Goal: Task Accomplishment & Management: Manage account settings

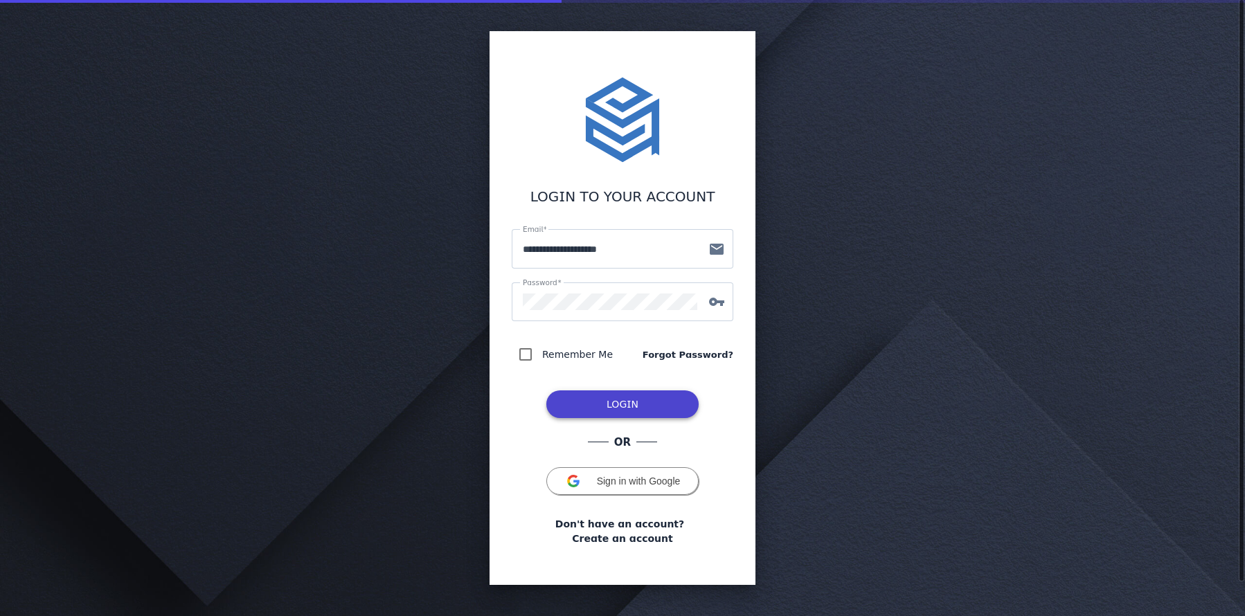
click at [631, 404] on span "LOGIN" at bounding box center [622, 404] width 32 height 11
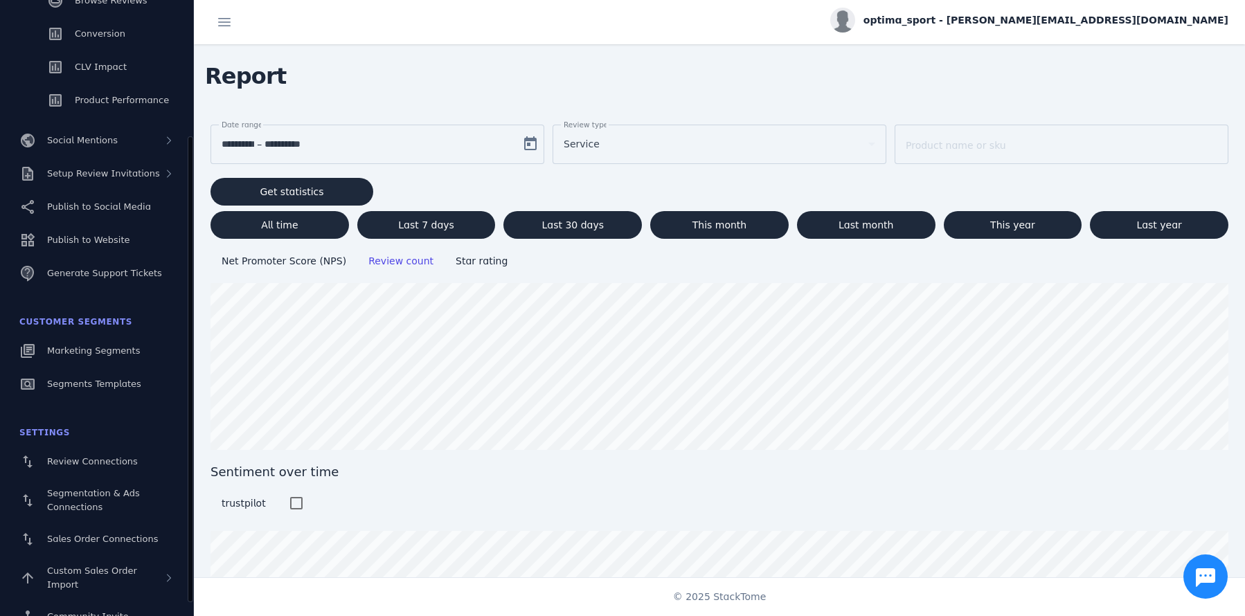
scroll to position [201, 0]
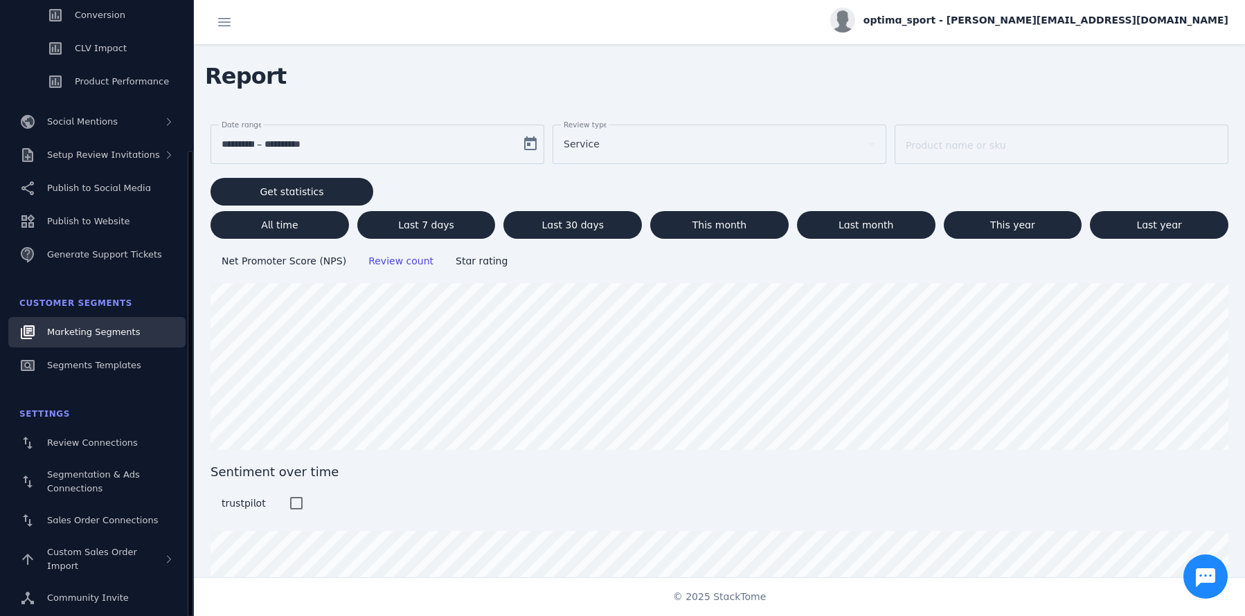
click at [107, 336] on span "Marketing Segments" at bounding box center [93, 332] width 93 height 10
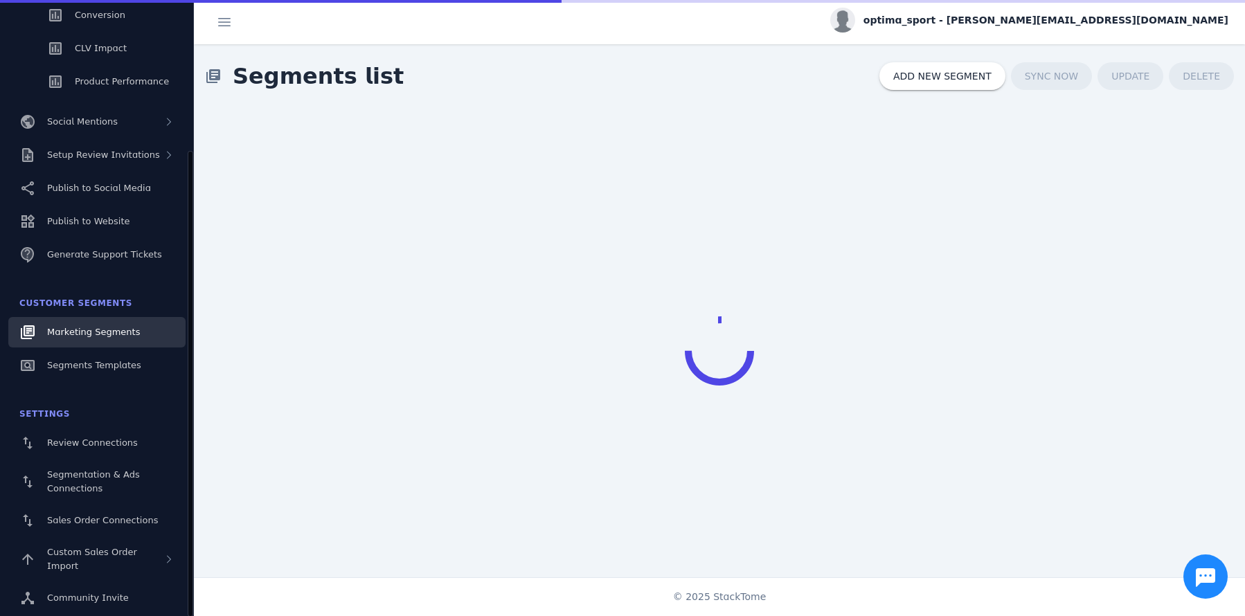
scroll to position [26, 0]
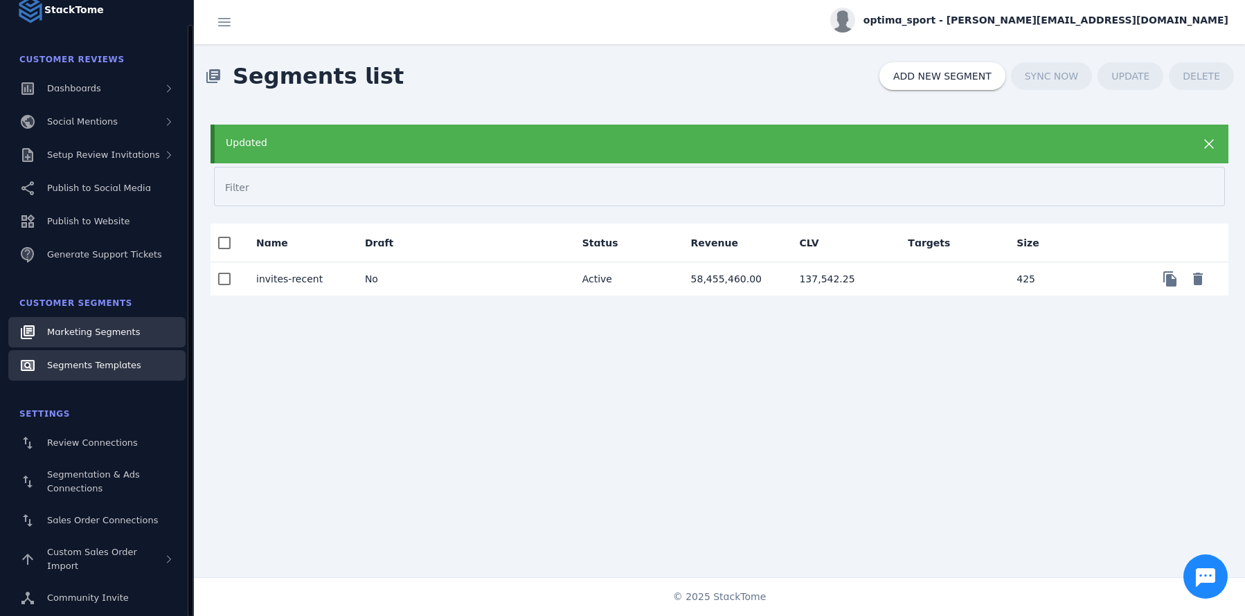
click at [71, 370] on span "Segments Templates" at bounding box center [94, 365] width 94 height 10
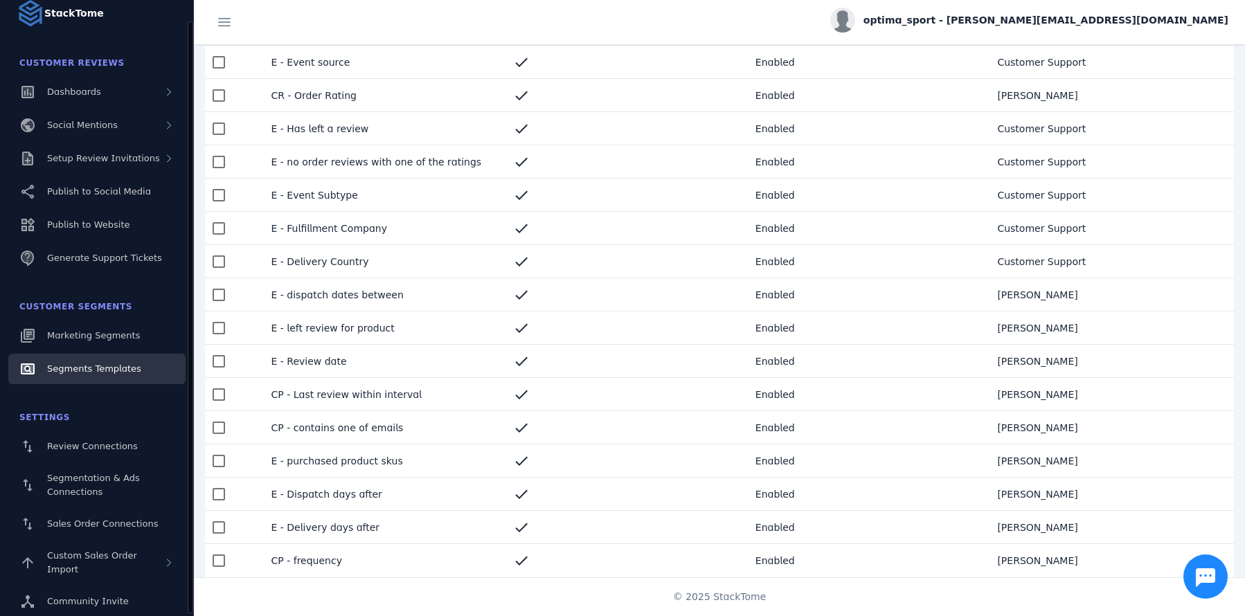
scroll to position [26, 0]
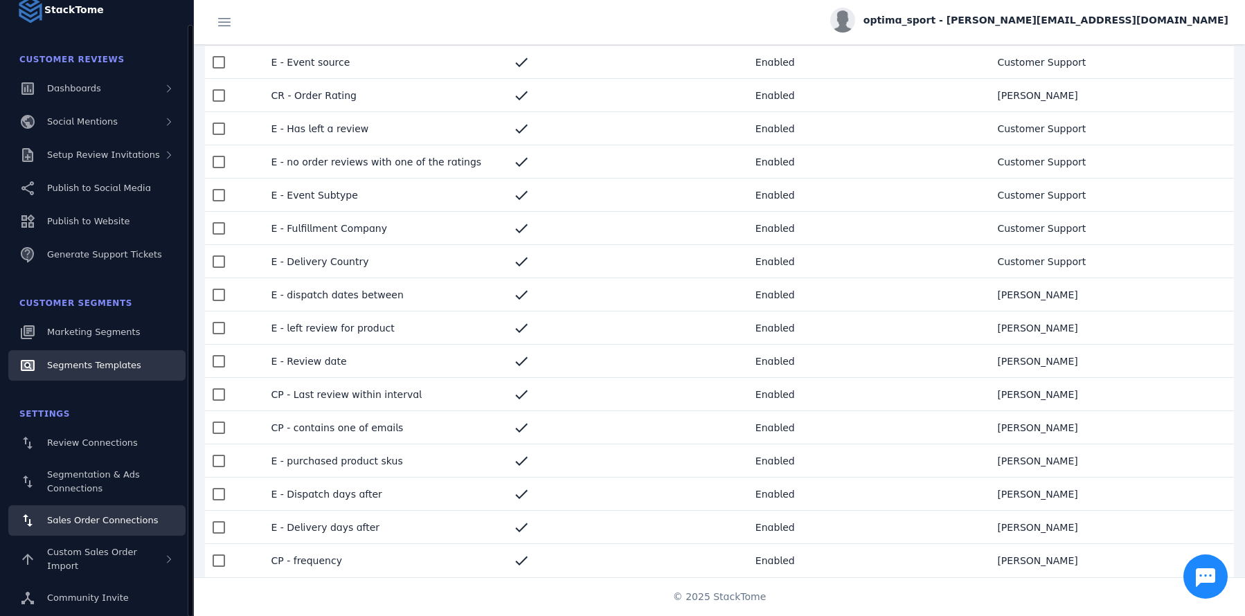
click at [106, 530] on link "Sales Order Connections" at bounding box center [96, 520] width 177 height 30
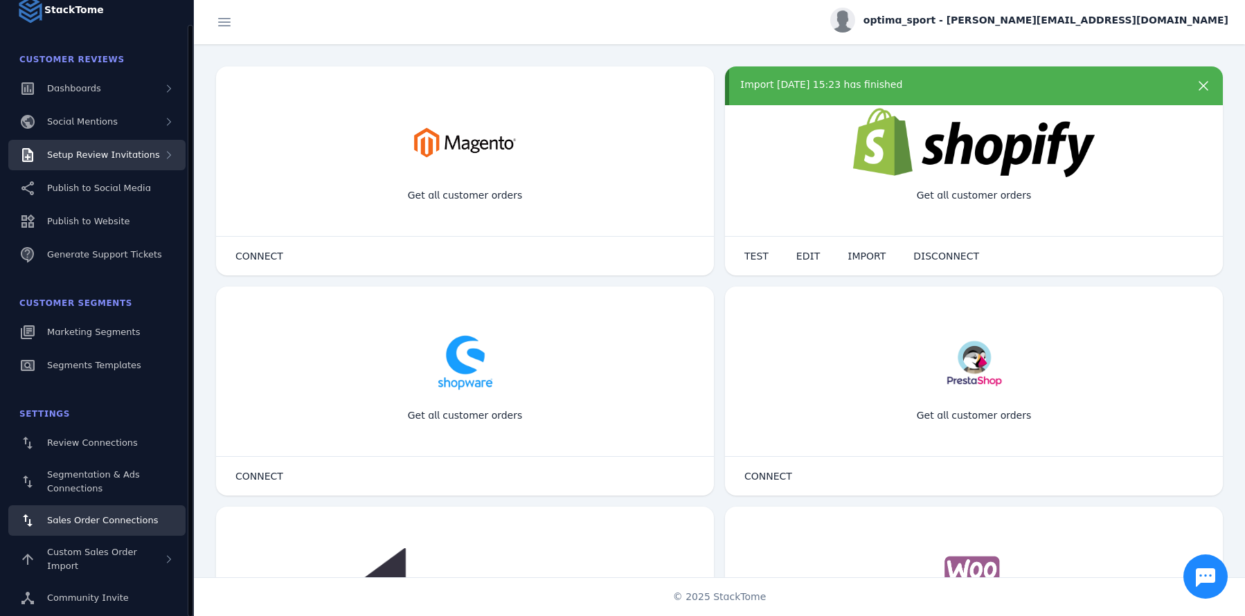
click at [161, 155] on div "Setup Review Invitations" at bounding box center [96, 155] width 177 height 30
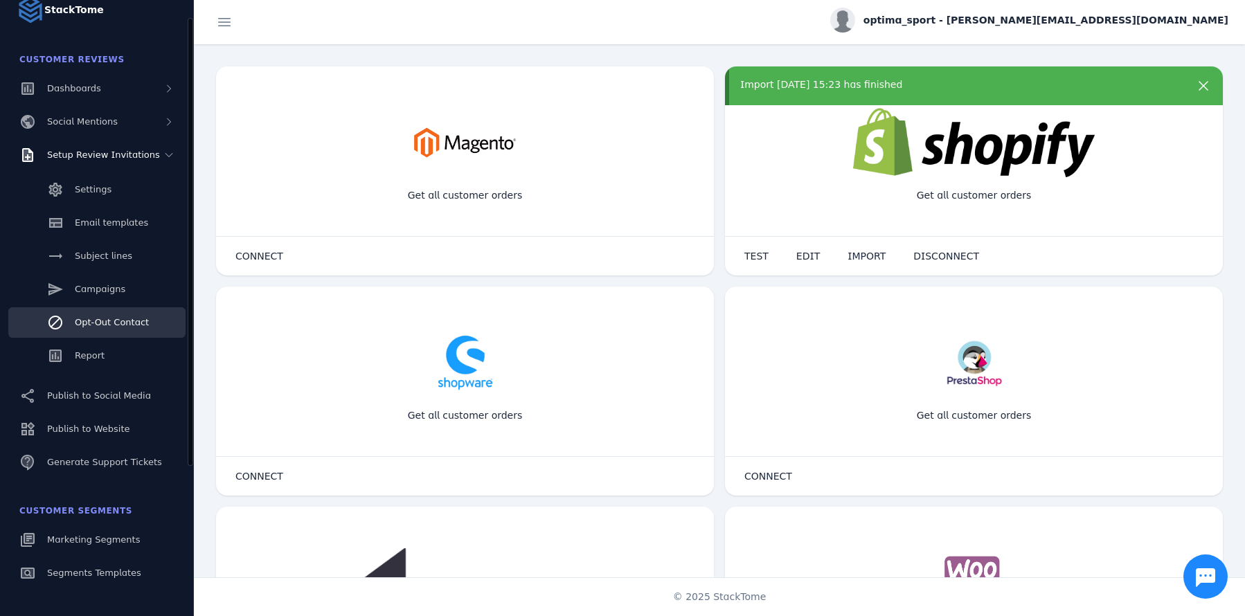
click at [124, 327] on span "Opt-Out Contact" at bounding box center [112, 322] width 74 height 10
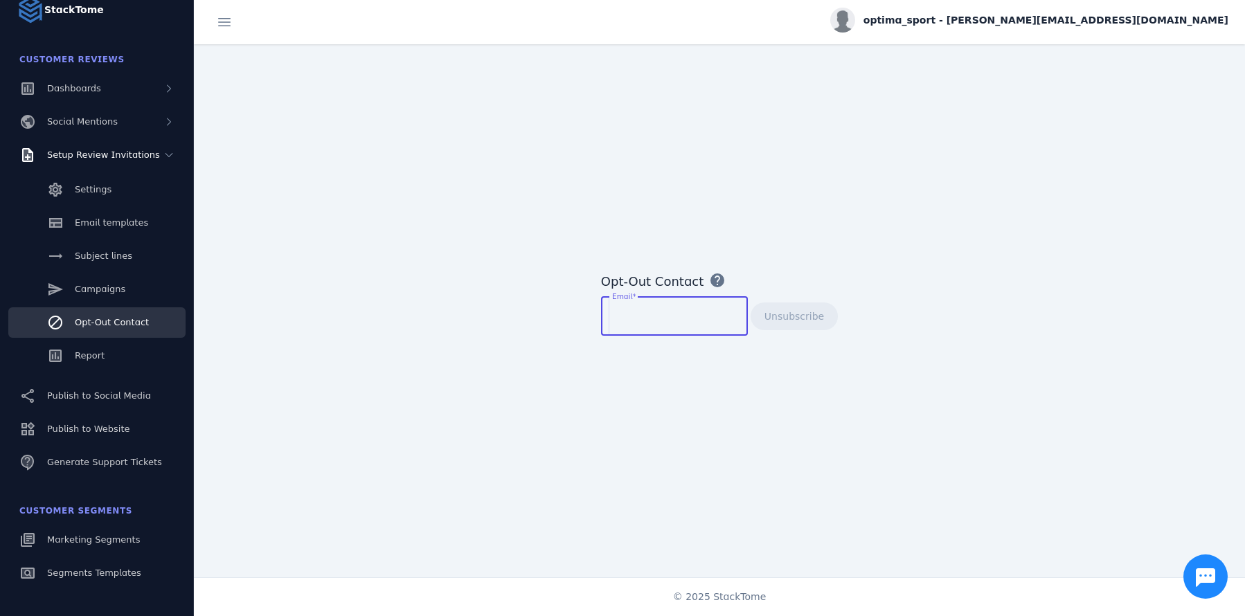
click at [655, 313] on input "Email" at bounding box center [674, 316] width 125 height 17
paste input "**********"
type input "**********"
click at [751, 303] on button "Unsubscribe" at bounding box center [794, 317] width 87 height 28
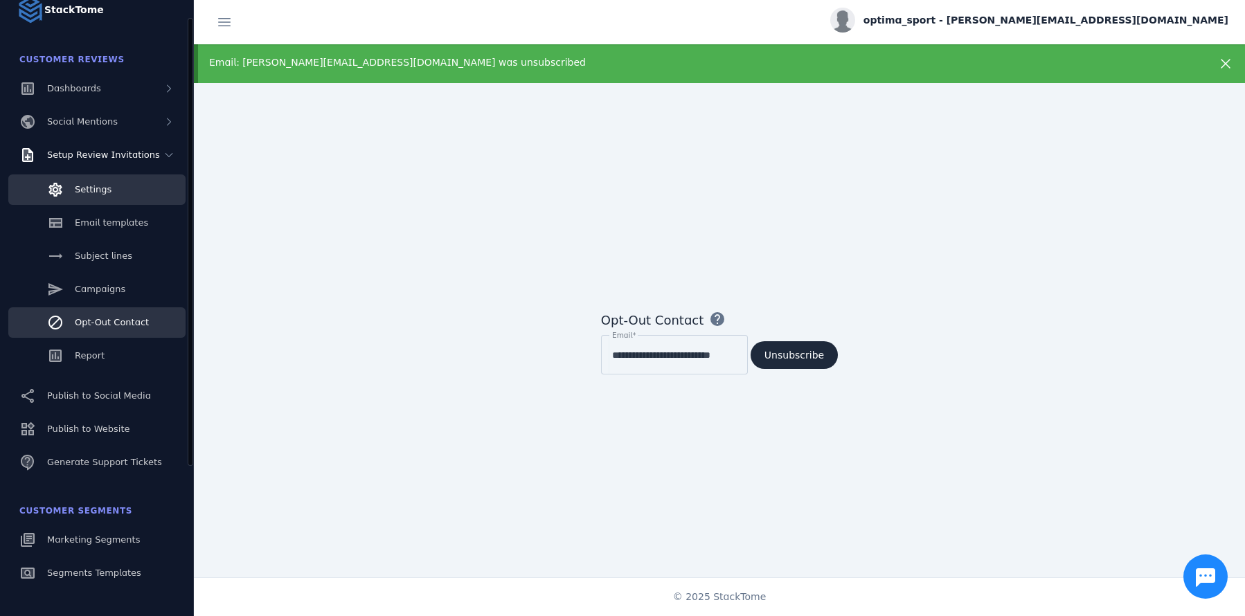
scroll to position [0, 0]
click at [111, 182] on link "Settings" at bounding box center [96, 189] width 177 height 30
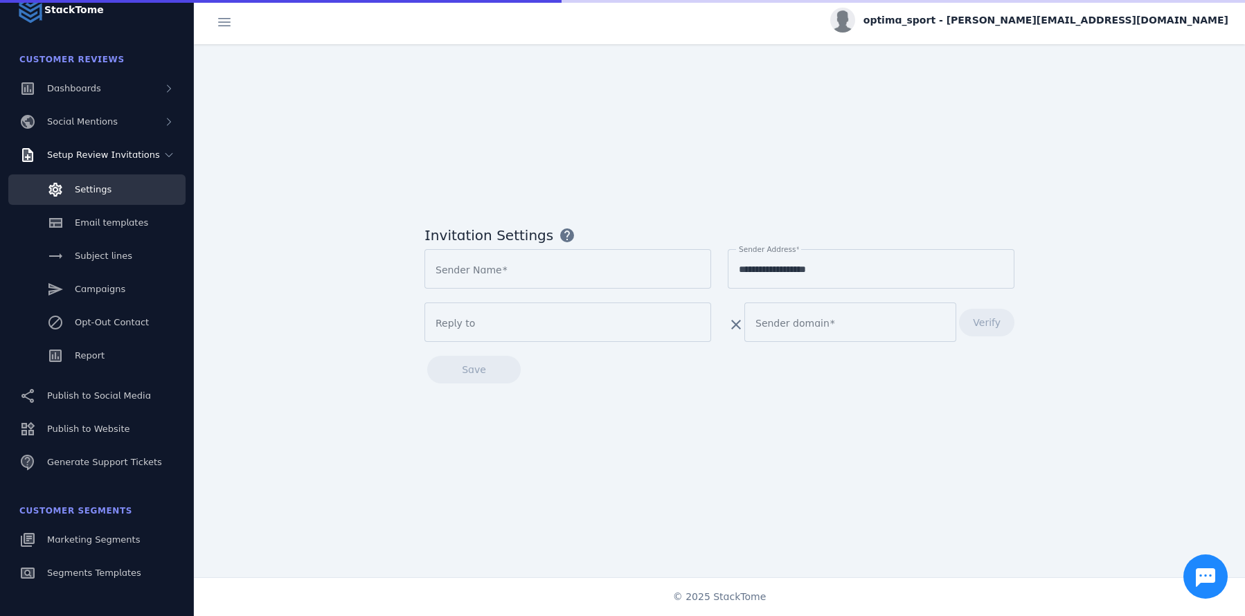
type input "**********"
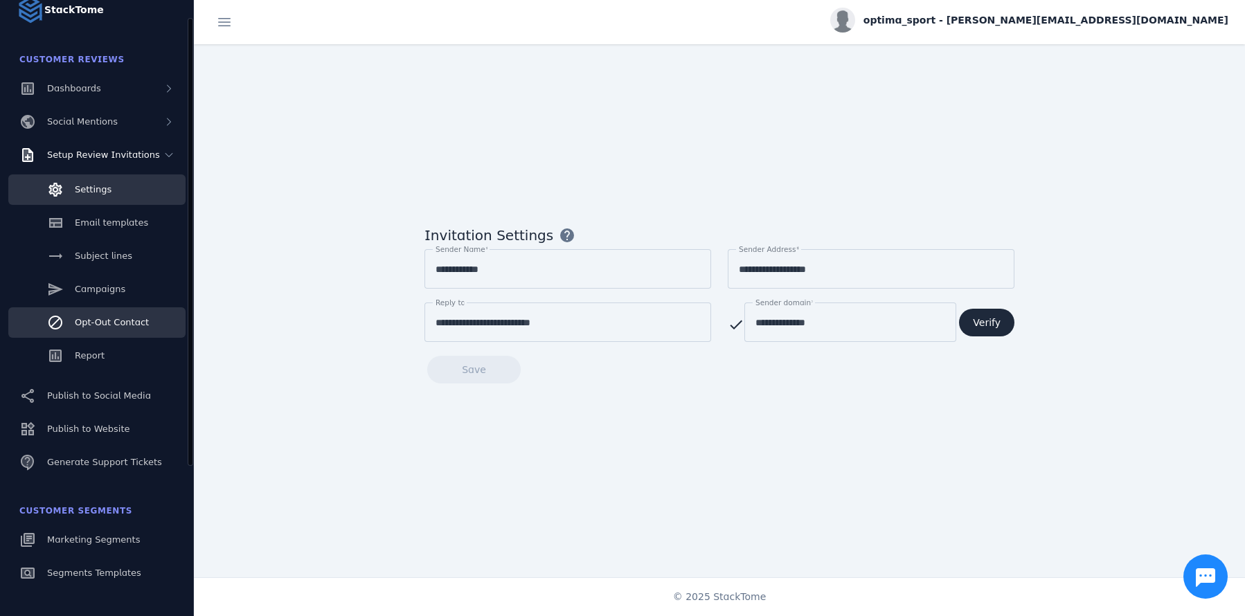
click at [103, 326] on span "Opt-Out Contact" at bounding box center [112, 322] width 74 height 10
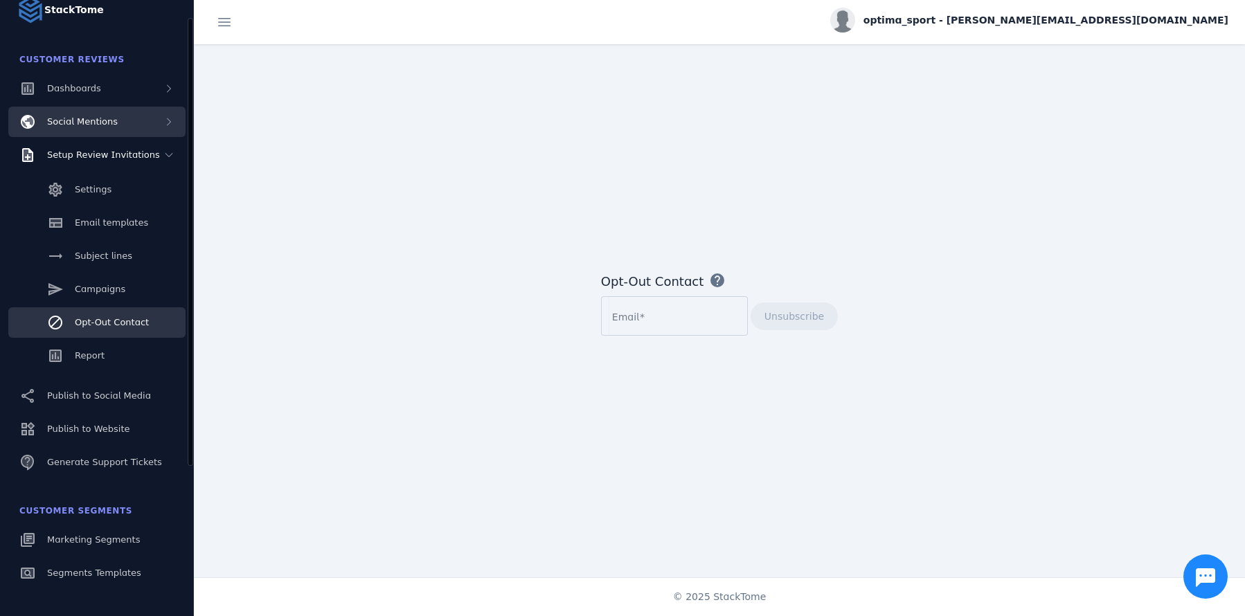
click at [101, 119] on span "Social Mentions" at bounding box center [82, 121] width 71 height 10
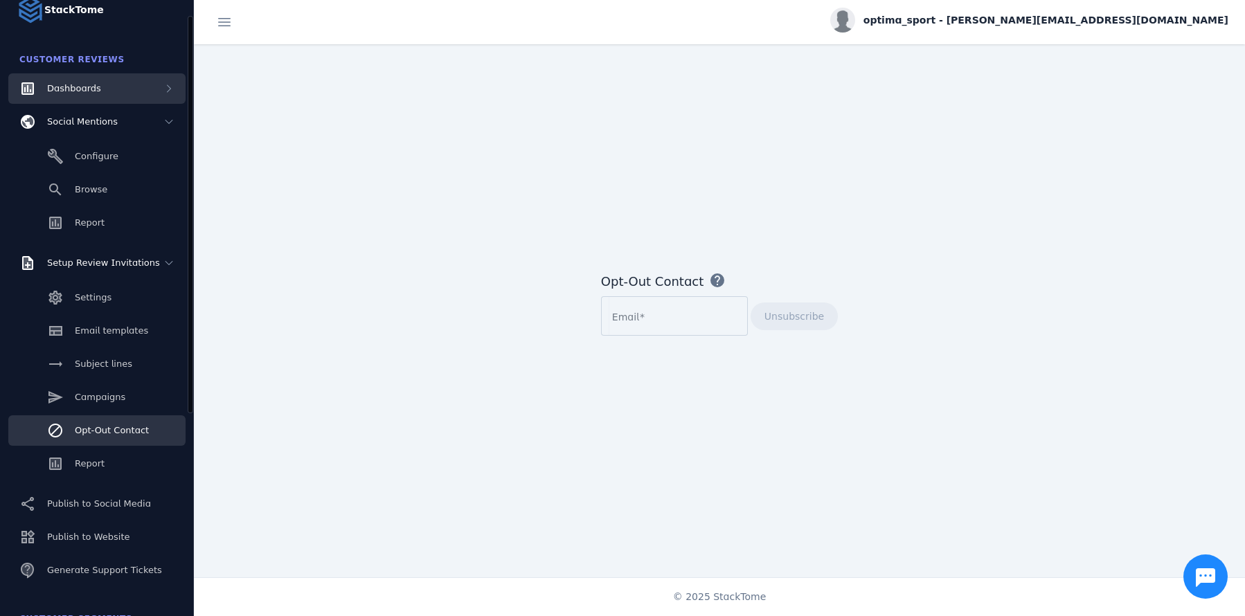
click at [108, 91] on div "Dashboards" at bounding box center [96, 88] width 177 height 30
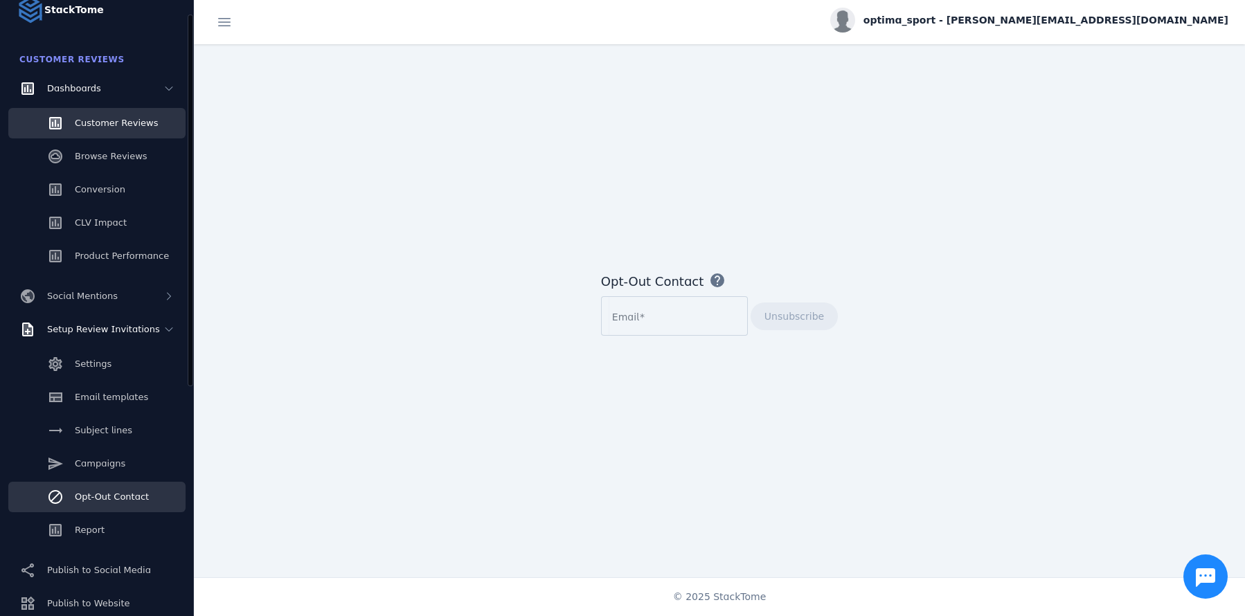
click at [126, 129] on div "Customer Reviews" at bounding box center [116, 123] width 83 height 14
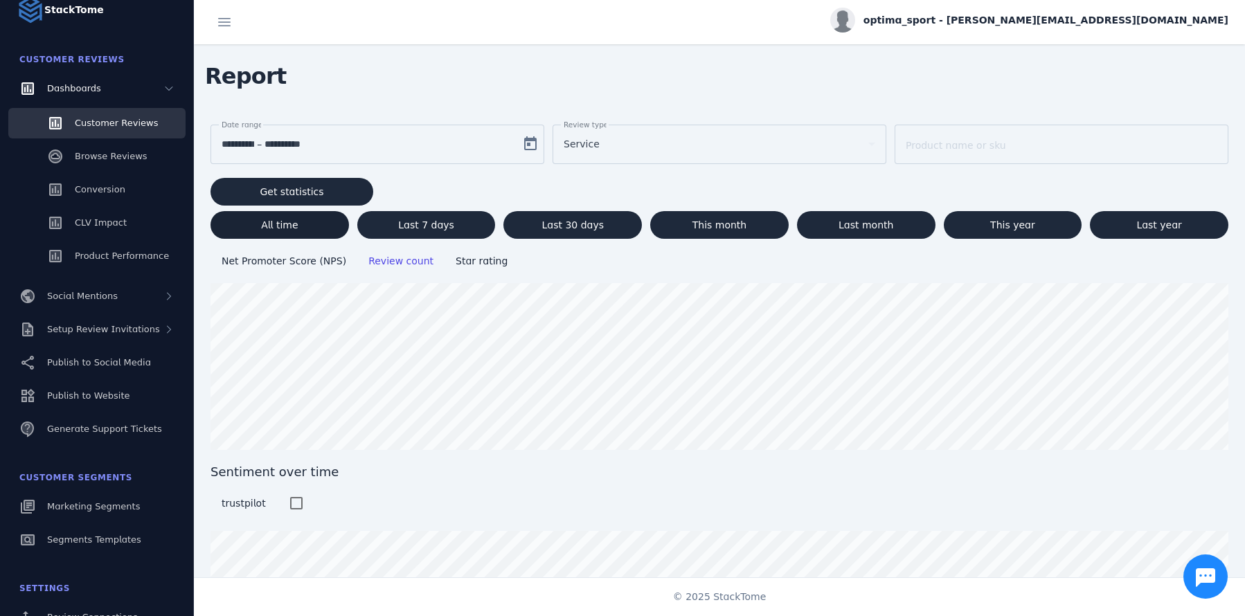
click at [228, 226] on span at bounding box center [279, 224] width 138 height 33
type input "**********"
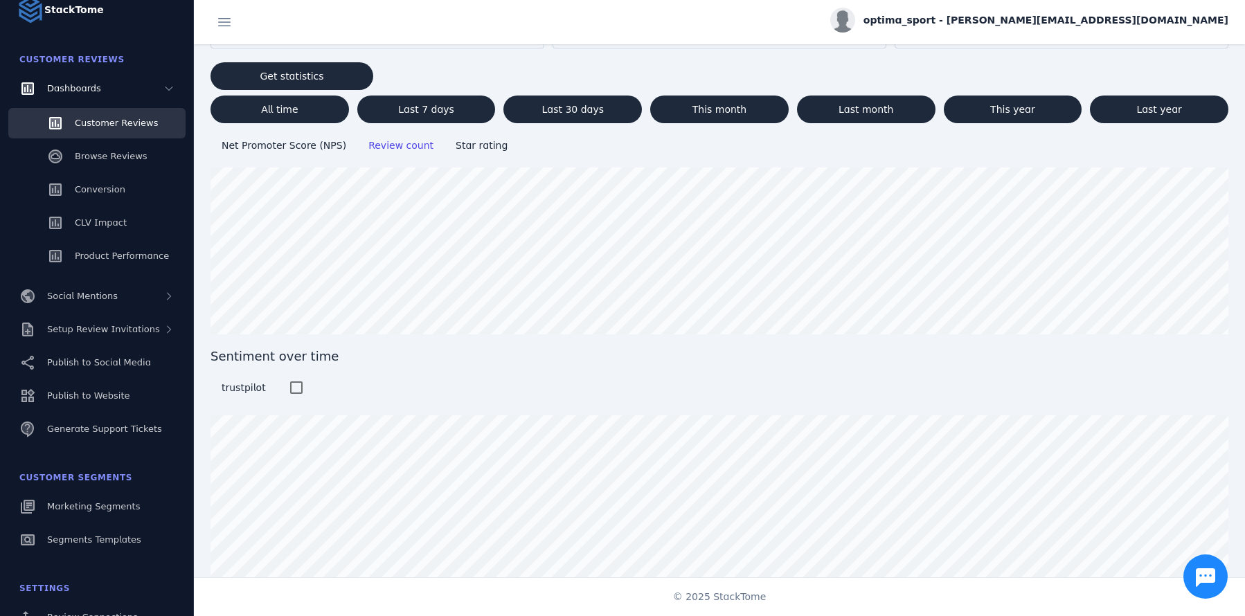
scroll to position [120, 0]
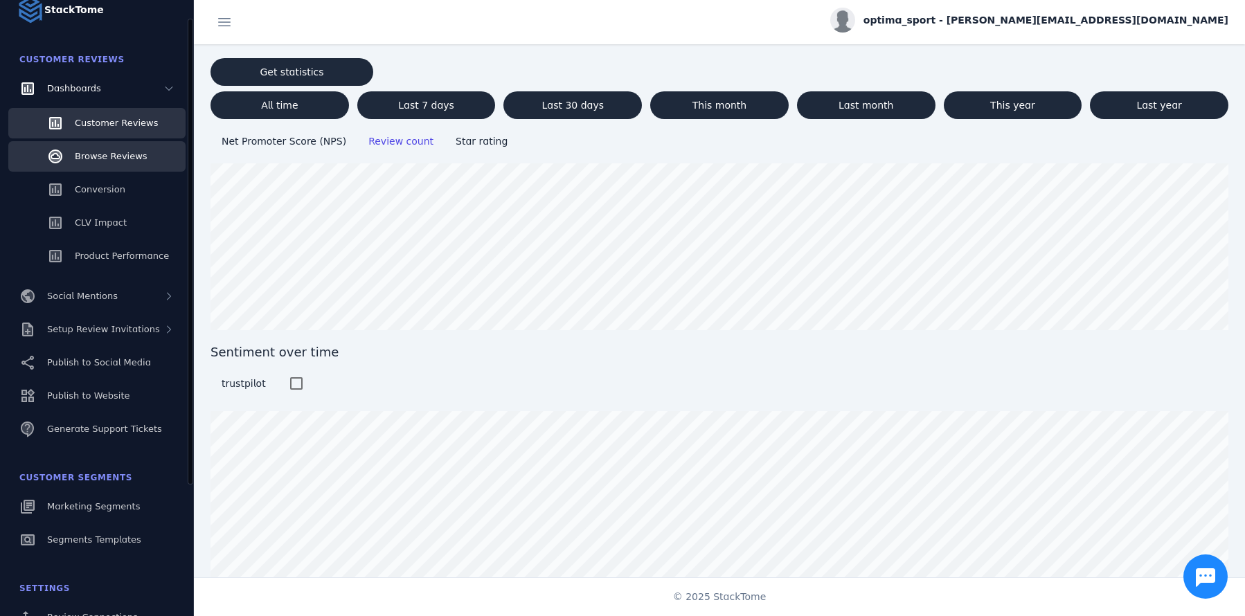
click at [115, 156] on span "Browse Reviews" at bounding box center [111, 156] width 73 height 10
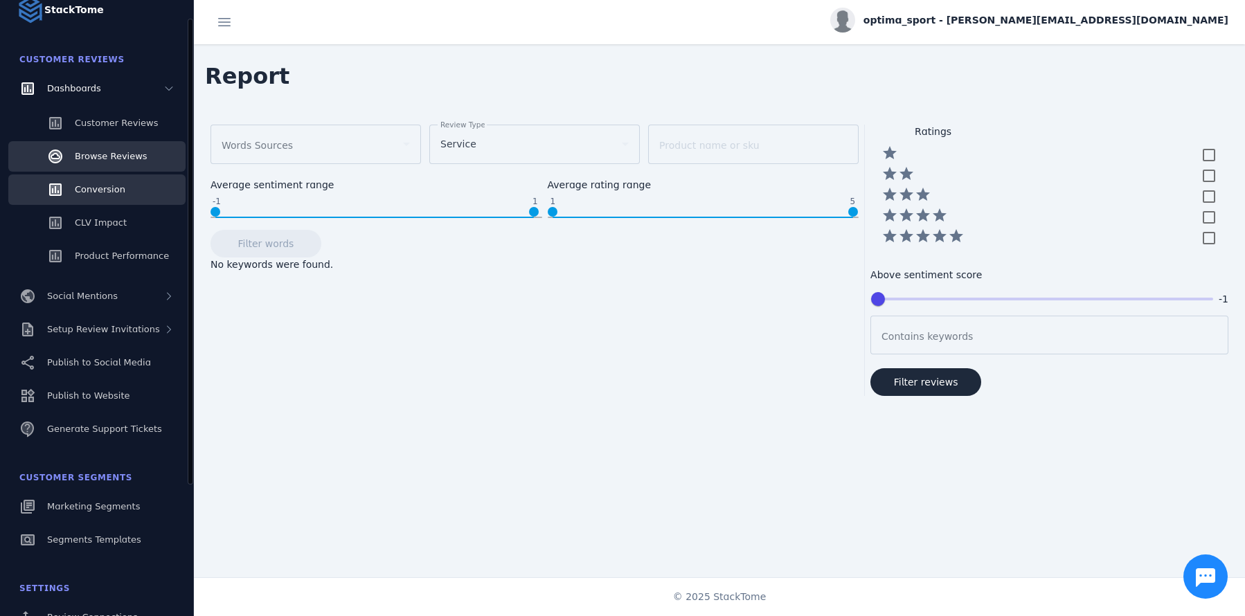
click at [99, 197] on link "Conversion" at bounding box center [96, 189] width 177 height 30
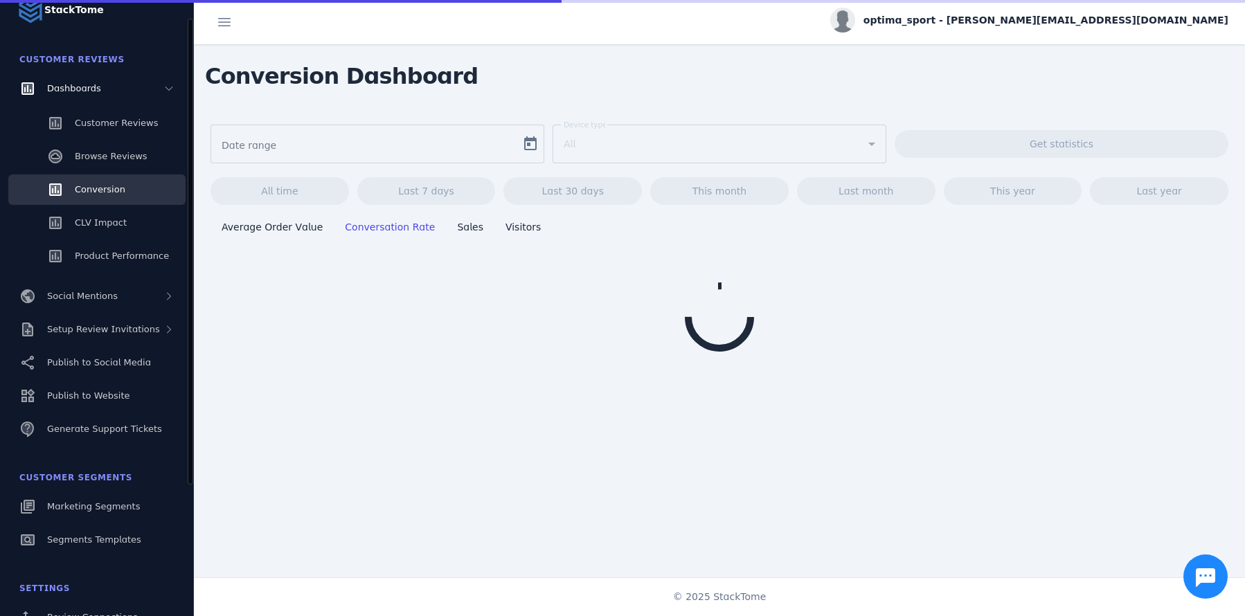
type input "**********"
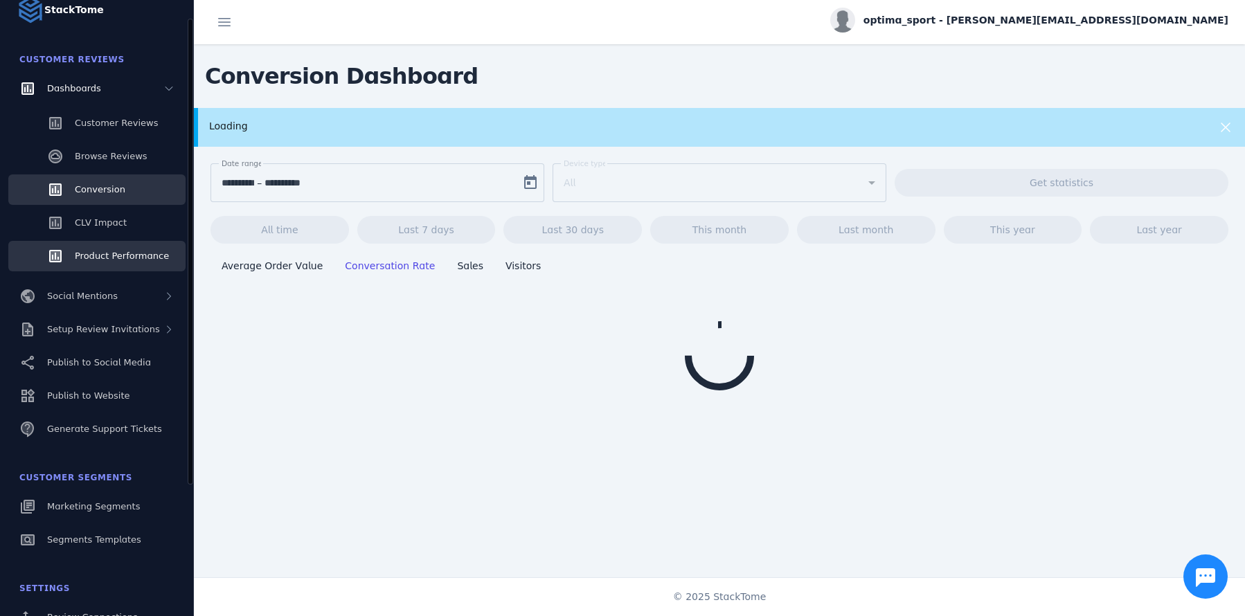
scroll to position [25, 0]
click at [79, 262] on span "Product Performance" at bounding box center [122, 257] width 94 height 10
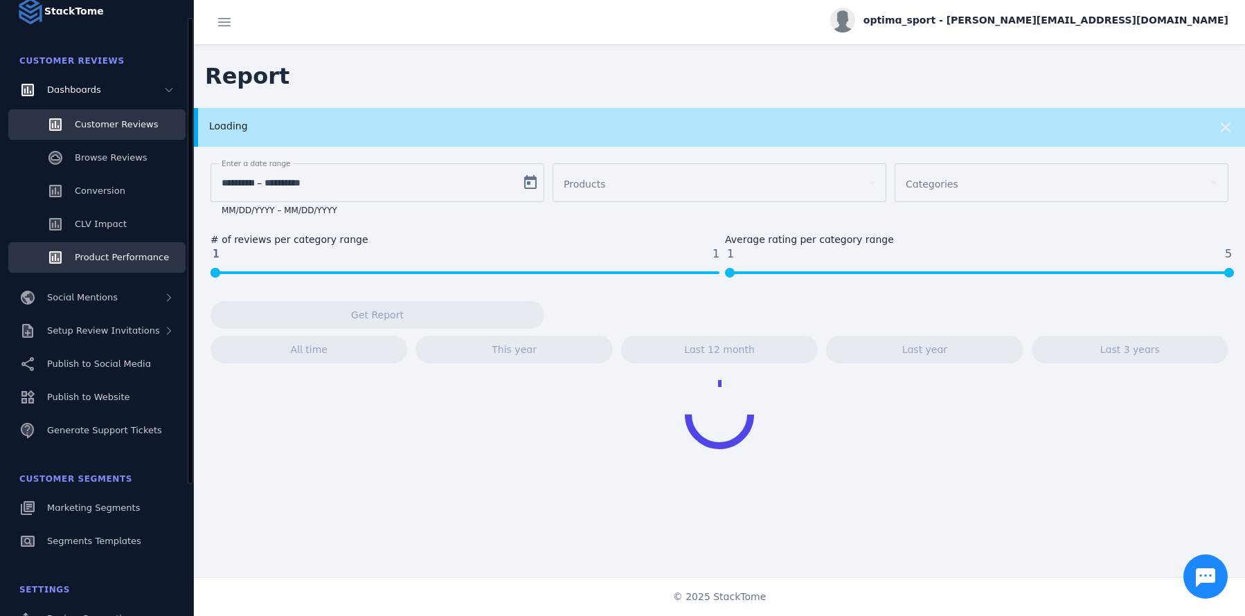
click at [88, 128] on span "Customer Reviews" at bounding box center [116, 124] width 83 height 10
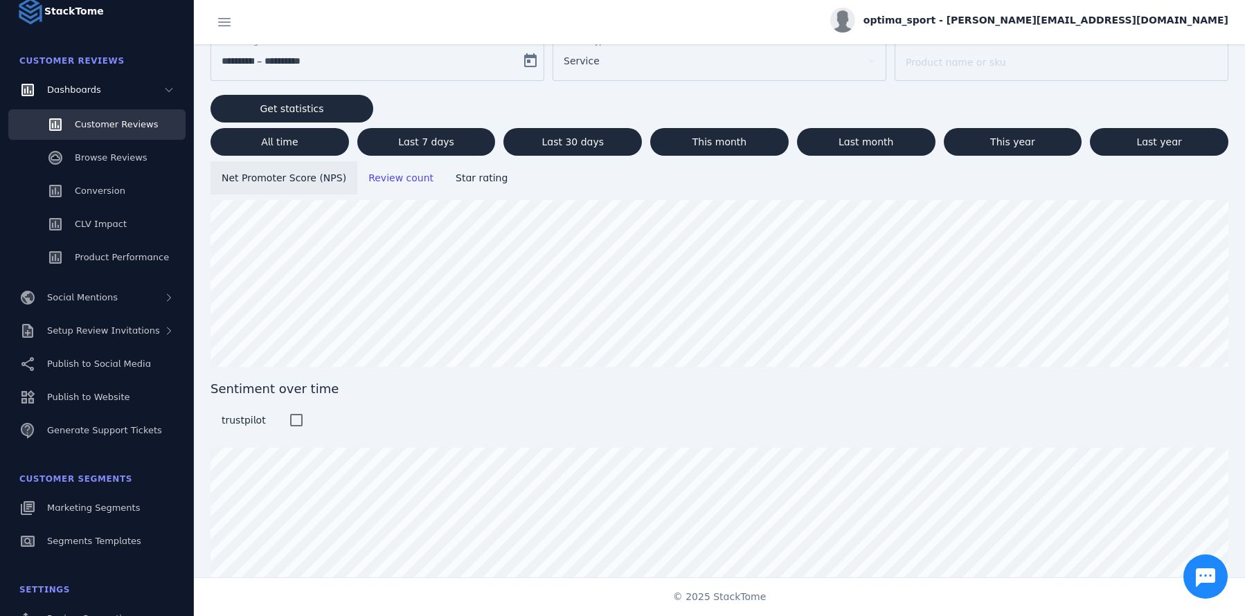
scroll to position [120, 0]
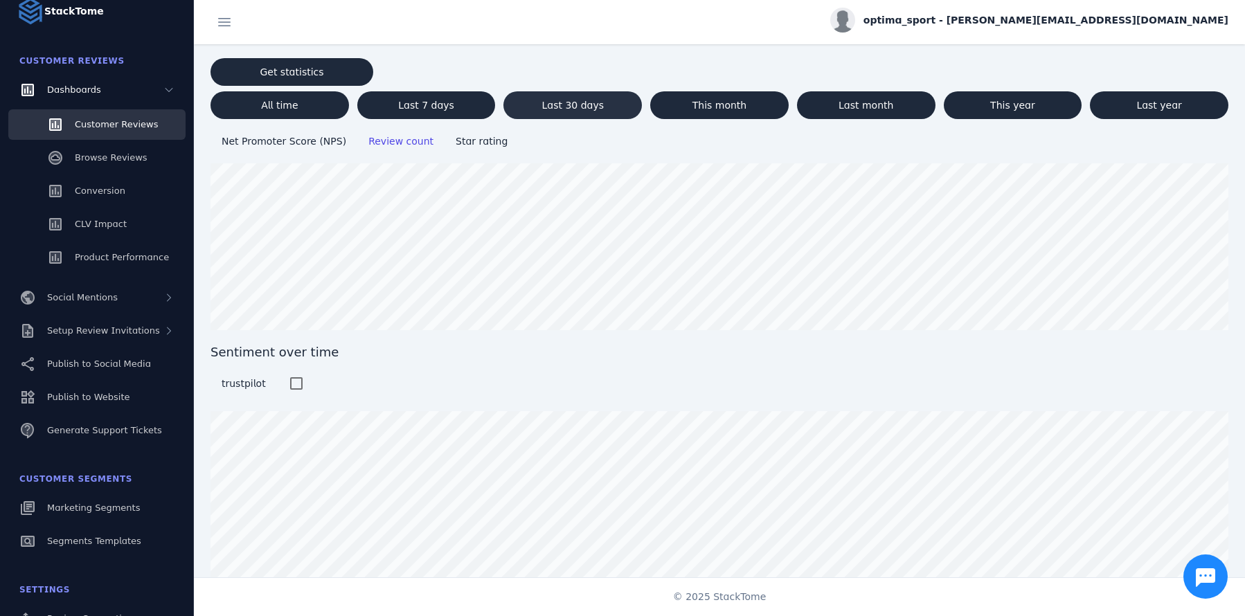
click at [573, 108] on span "Last 30 days" at bounding box center [573, 105] width 62 height 10
type input "**********"
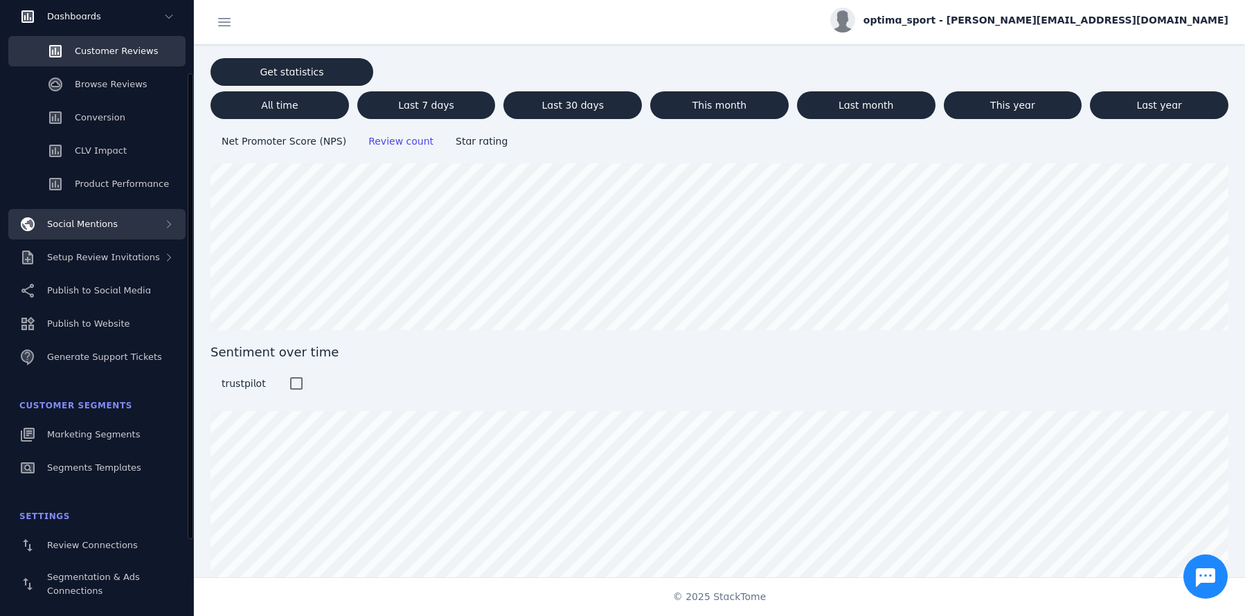
scroll to position [62, 0]
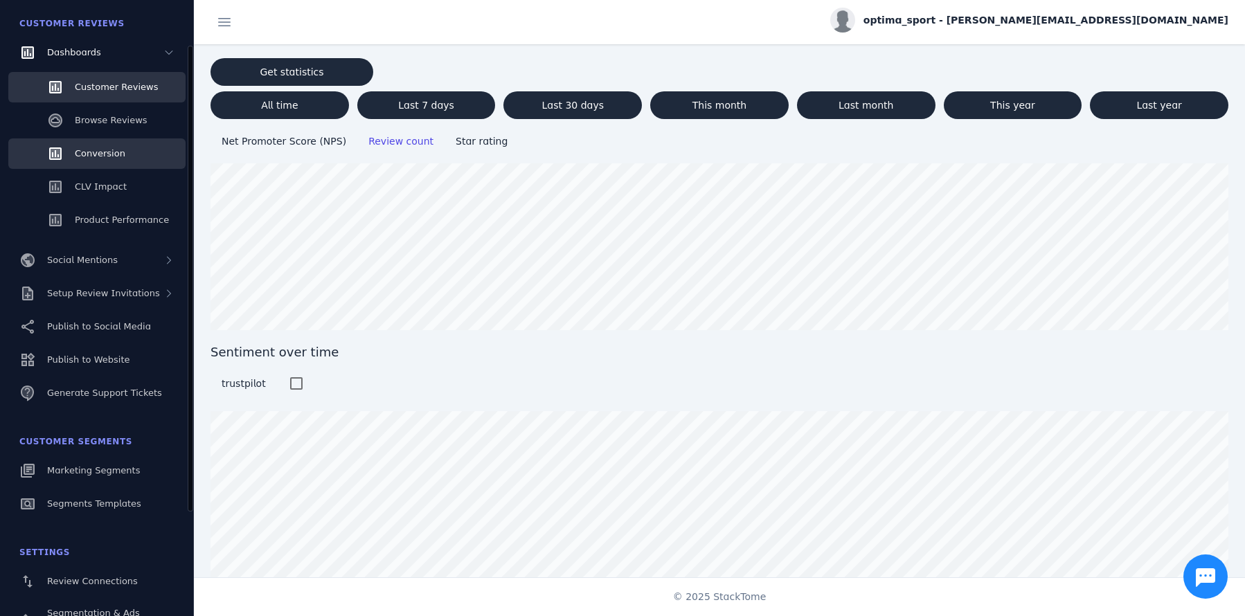
click at [133, 147] on link "Conversion" at bounding box center [96, 153] width 177 height 30
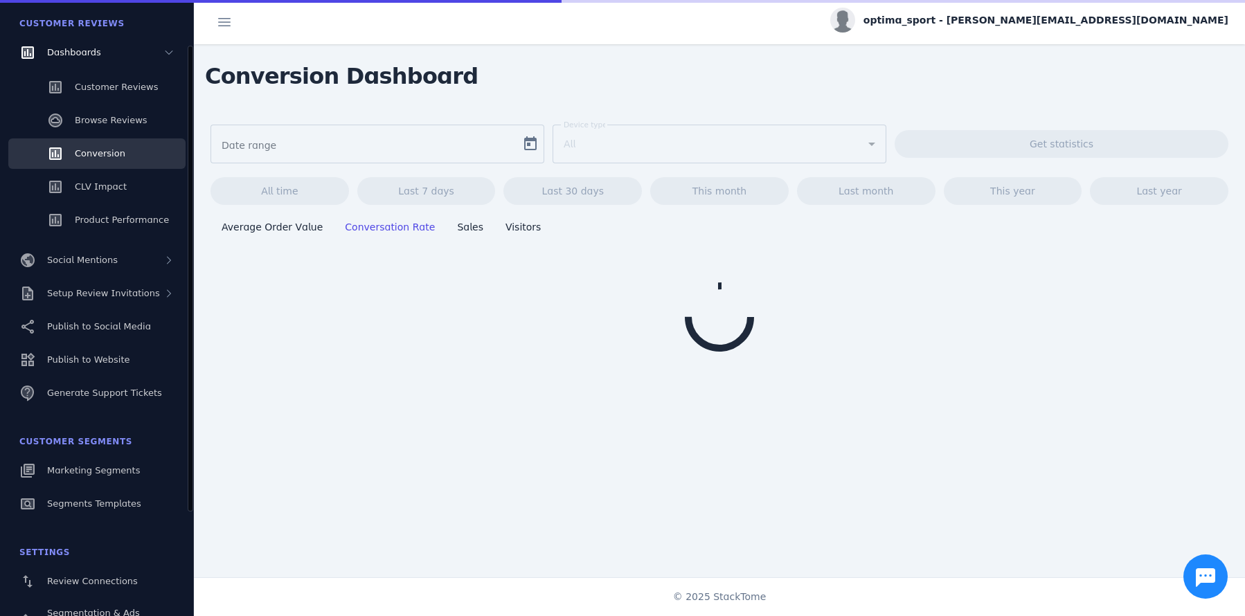
type input "**********"
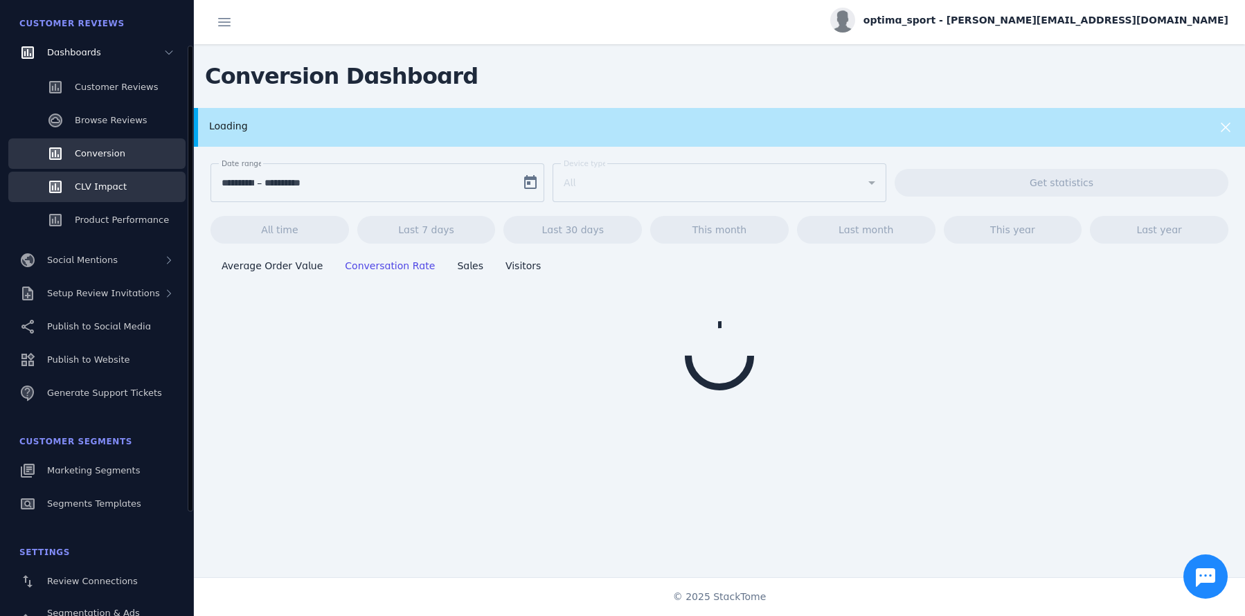
click at [112, 188] on span "CLV Impact" at bounding box center [101, 186] width 52 height 10
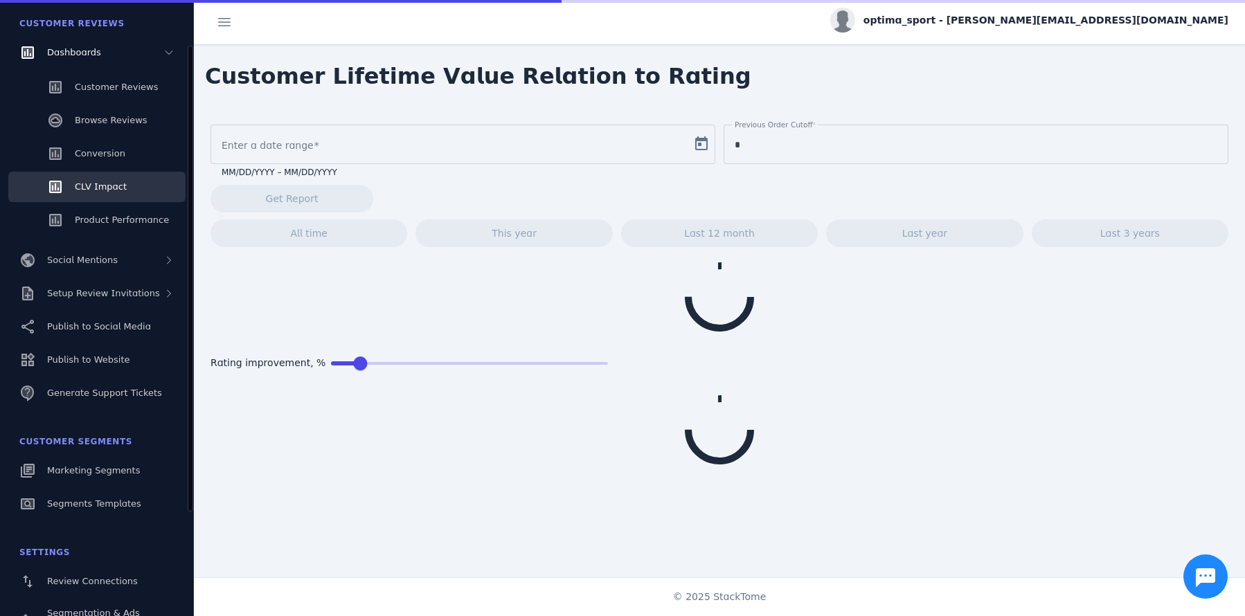
type input "**********"
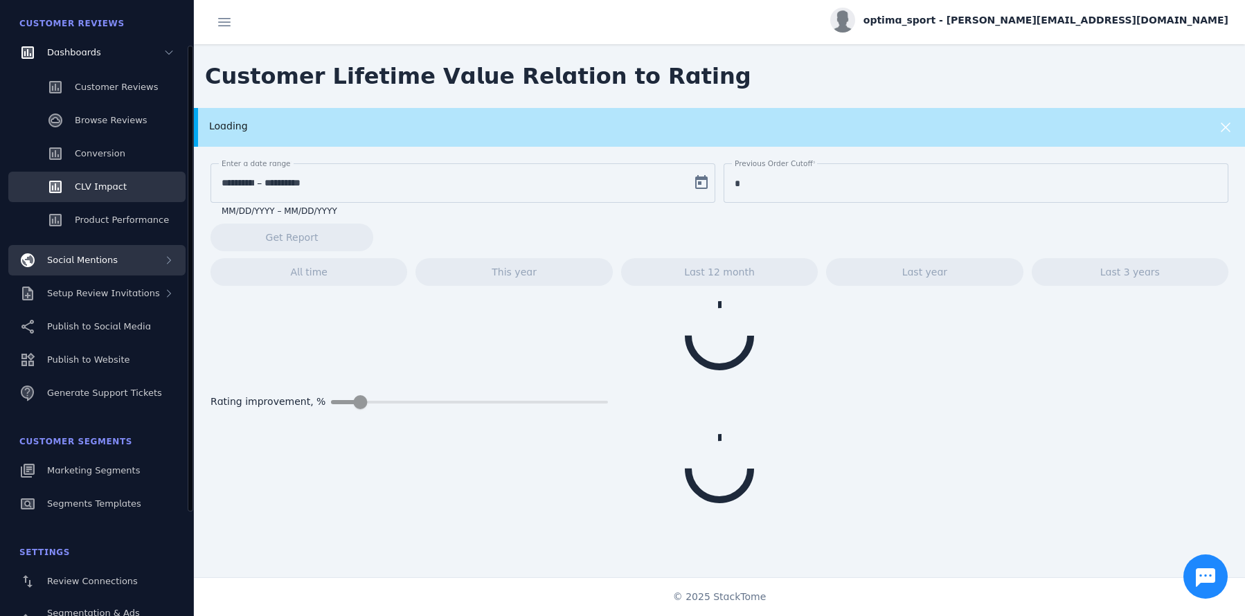
click at [111, 267] on div "Social Mentions" at bounding box center [96, 260] width 177 height 30
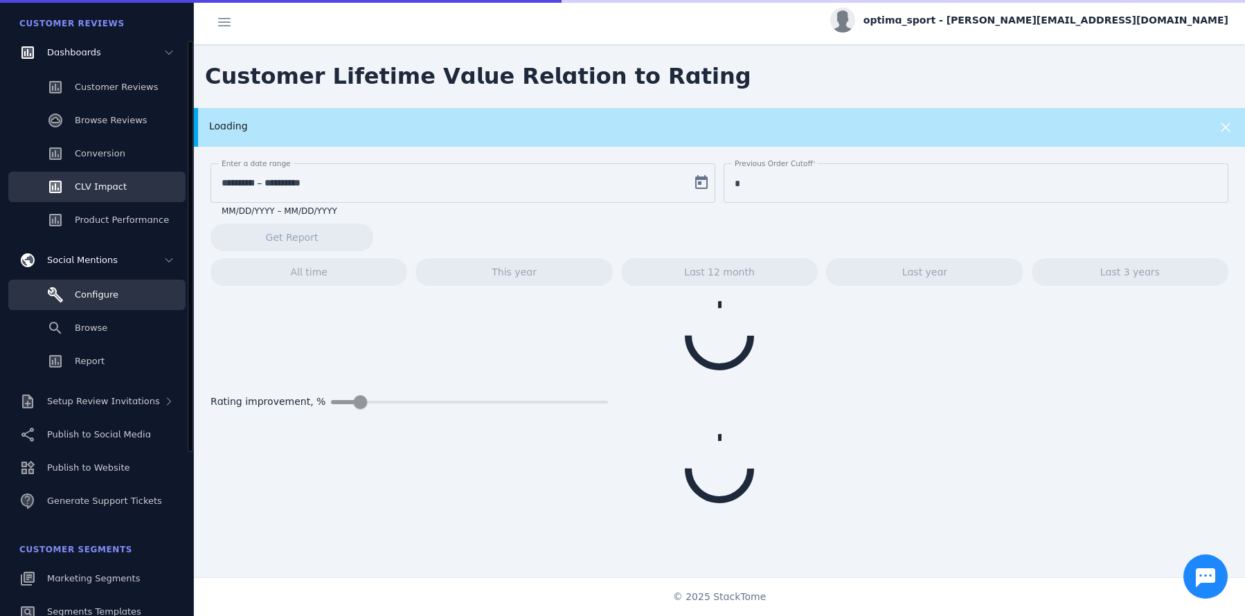
click at [108, 296] on span "Configure" at bounding box center [97, 294] width 44 height 10
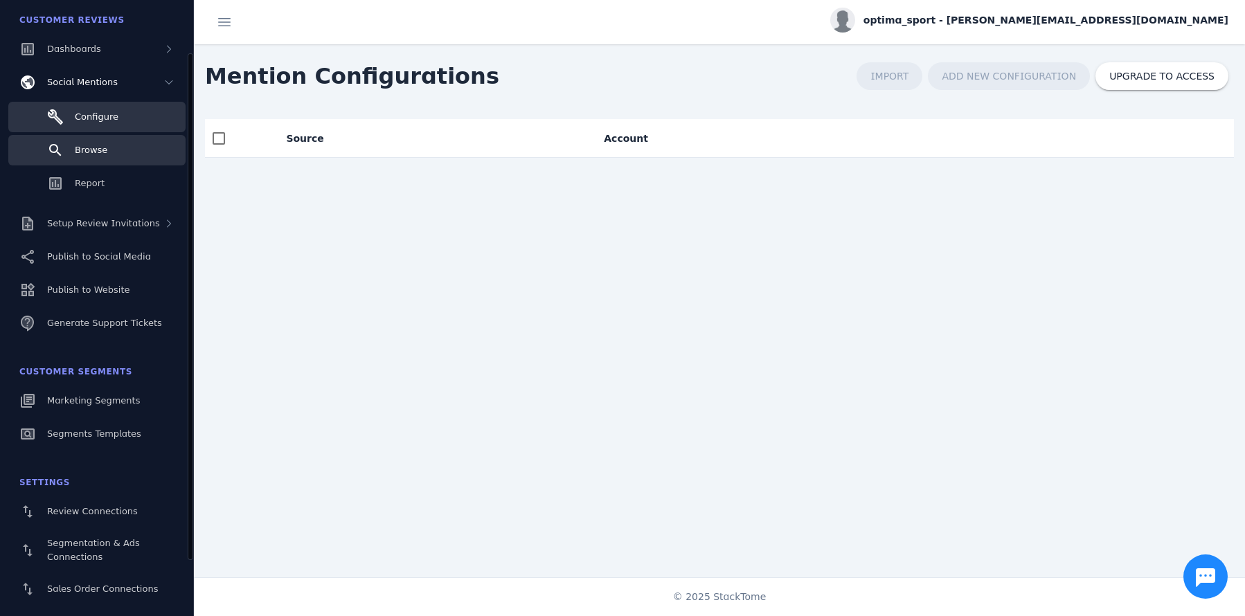
scroll to position [64, 0]
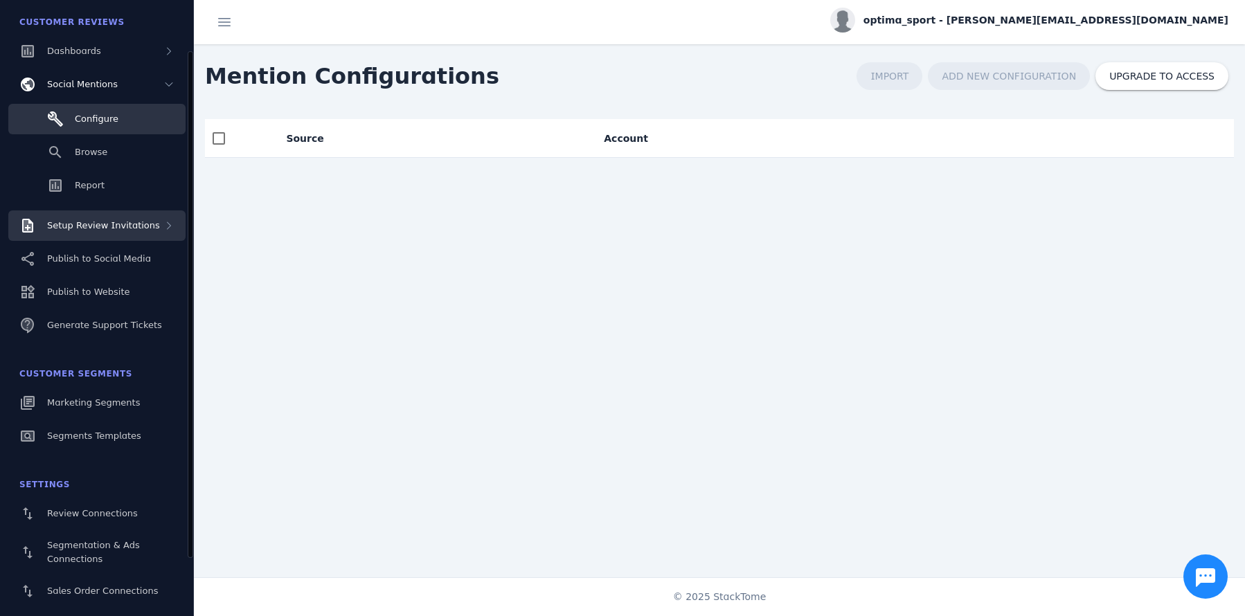
click at [82, 228] on span "Setup Review Invitations" at bounding box center [103, 225] width 113 height 10
